Goal: Task Accomplishment & Management: Manage account settings

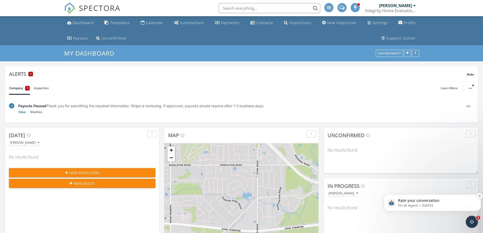
click at [479, 196] on icon "Dismiss notification" at bounding box center [480, 196] width 3 height 3
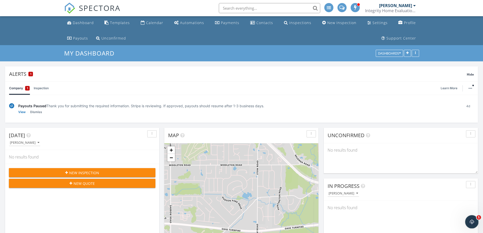
click at [474, 224] on div "Open Intercom Messenger" at bounding box center [471, 221] width 17 height 17
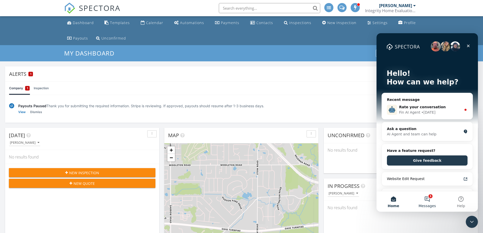
click at [429, 197] on button "1 Messages" at bounding box center [428, 202] width 34 height 20
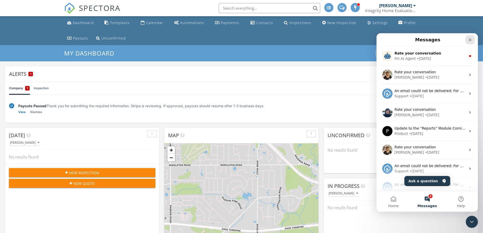
click at [473, 38] on div "Close" at bounding box center [470, 39] width 9 height 9
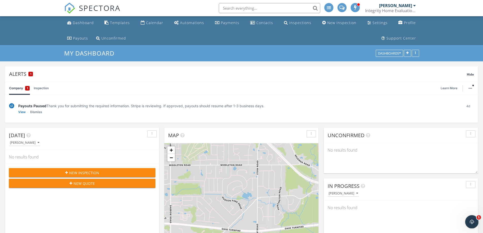
click at [467, 223] on div "Open Intercom Messenger" at bounding box center [471, 221] width 17 height 17
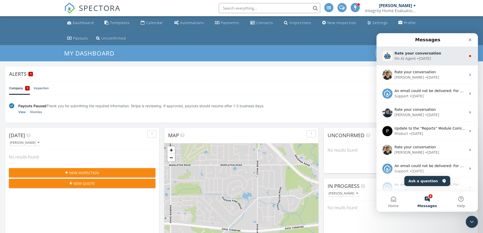
click at [419, 59] on div "• 1d ago" at bounding box center [424, 58] width 14 height 5
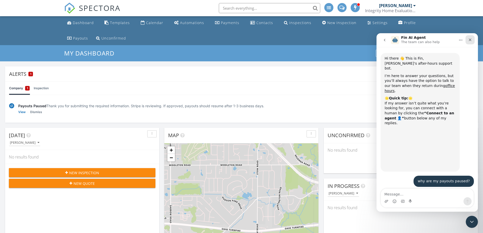
scroll to position [4, 0]
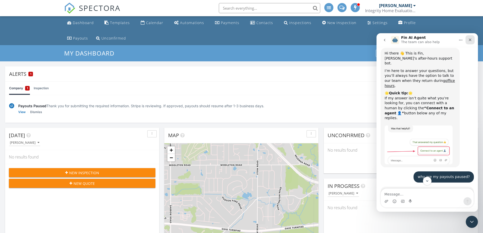
click at [472, 38] on icon "Close" at bounding box center [470, 40] width 4 height 4
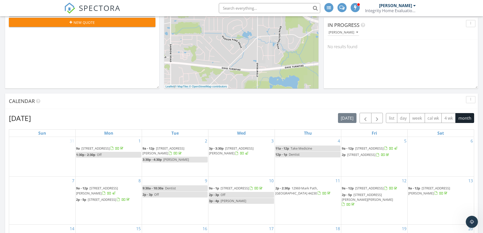
scroll to position [296, 0]
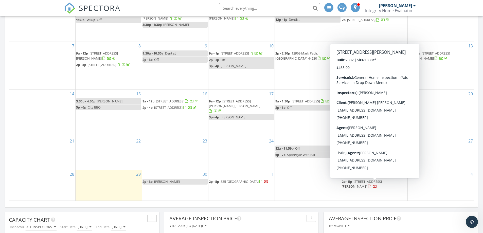
click at [382, 187] on span "4811 Kelly Ave, Rootstown 44272" at bounding box center [362, 183] width 40 height 9
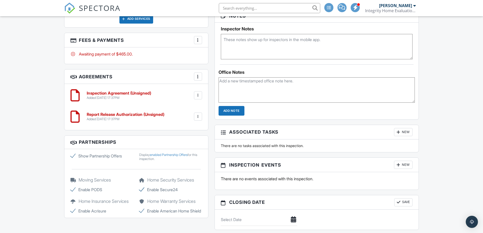
scroll to position [375, 0]
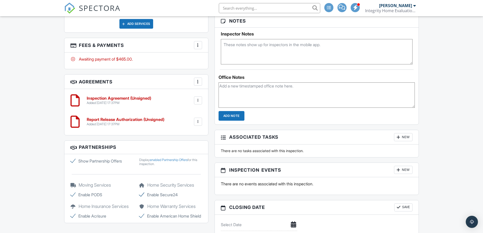
click at [248, 58] on textarea at bounding box center [317, 51] width 192 height 25
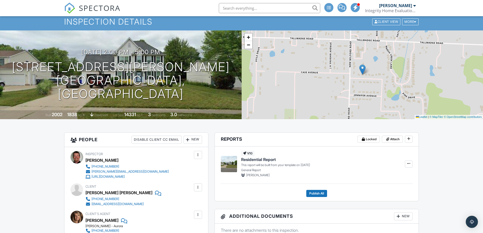
scroll to position [0, 0]
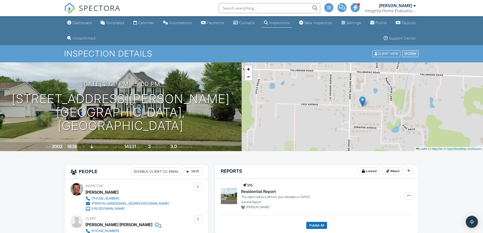
type textarea "GHI 2509-31"
click at [413, 52] on div "More" at bounding box center [410, 53] width 16 height 7
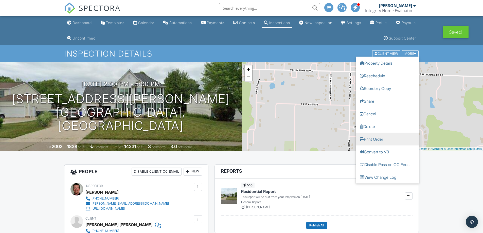
click at [385, 138] on link "Print Order" at bounding box center [387, 139] width 63 height 13
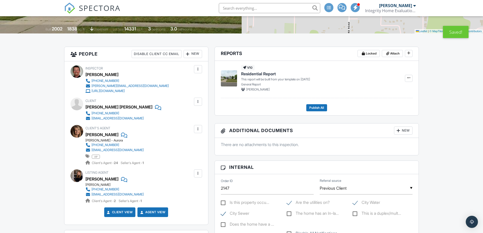
scroll to position [127, 0]
